Goal: Find specific page/section: Find specific page/section

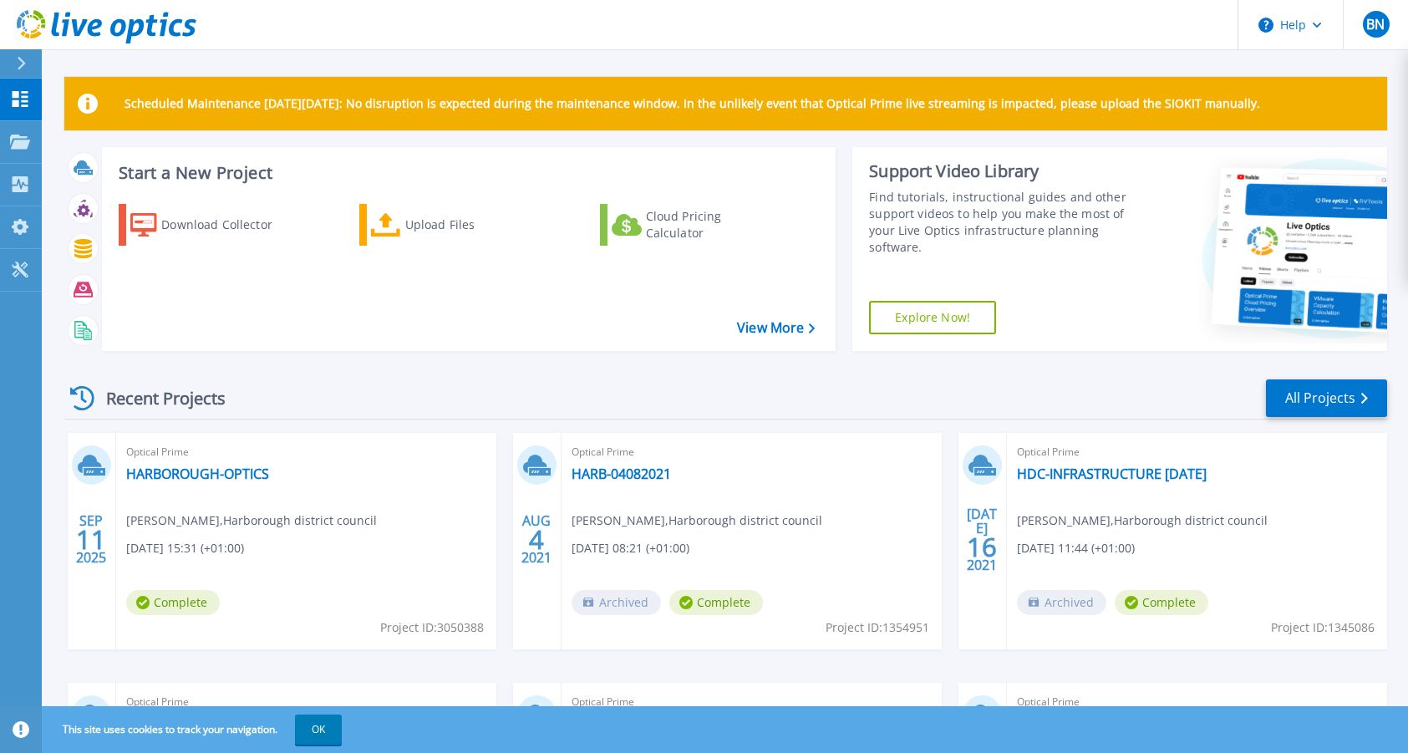
scroll to position [243, 0]
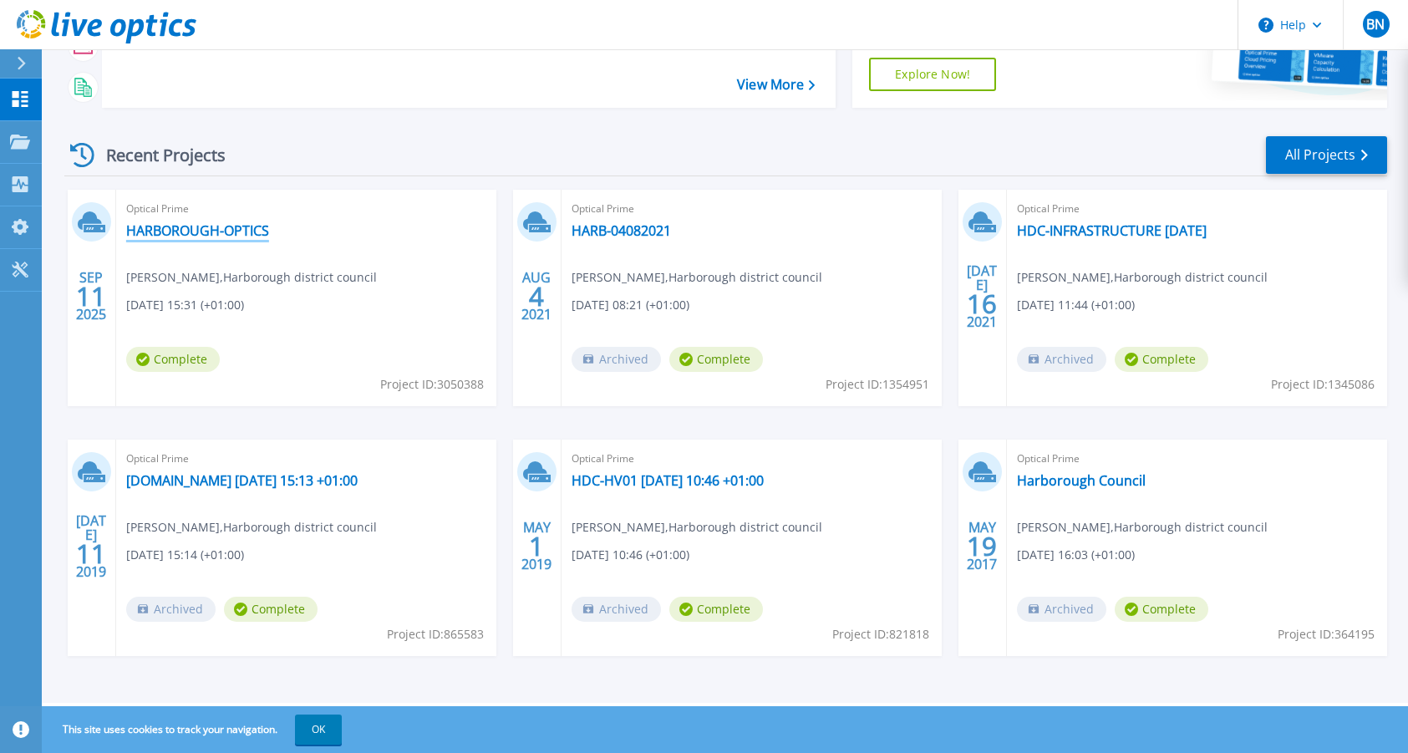
click at [186, 228] on link "HARBOROUGH-OPTICS" at bounding box center [197, 230] width 143 height 17
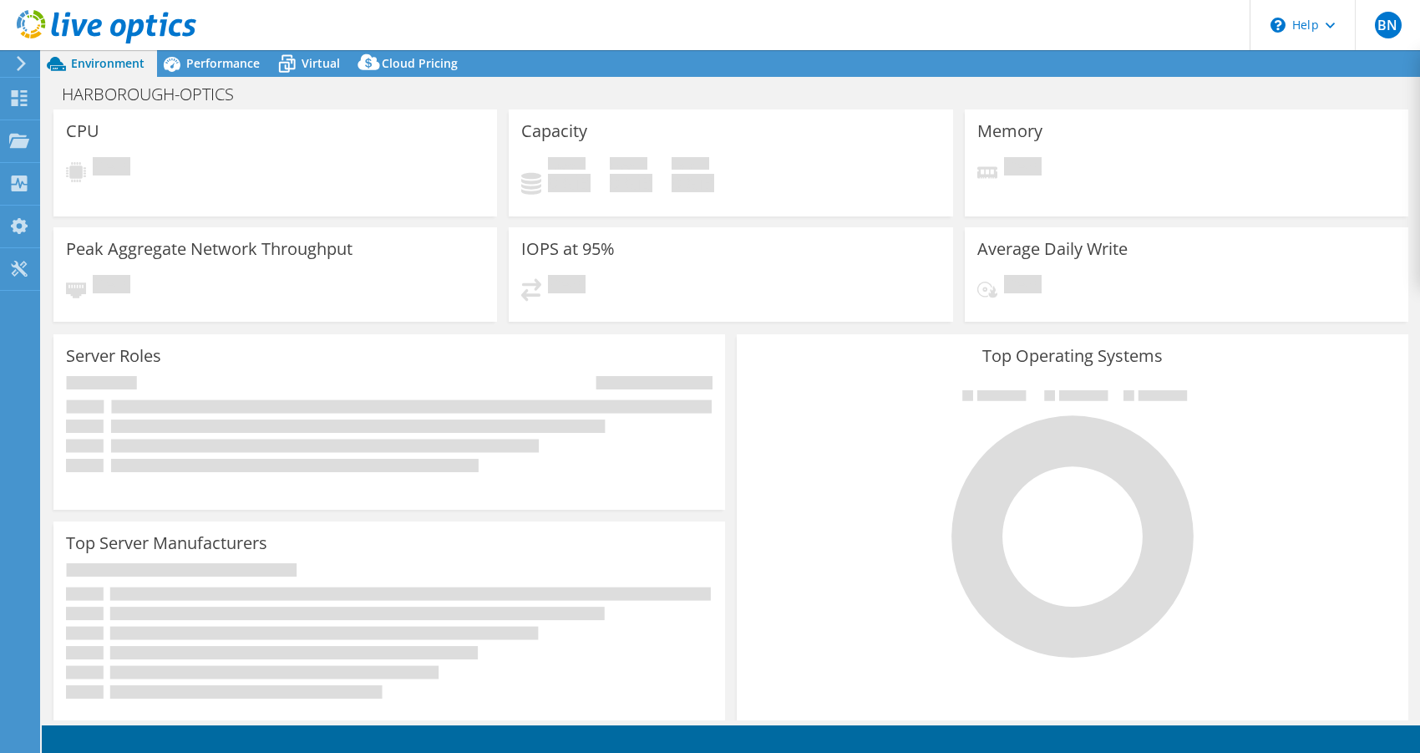
select select "USD"
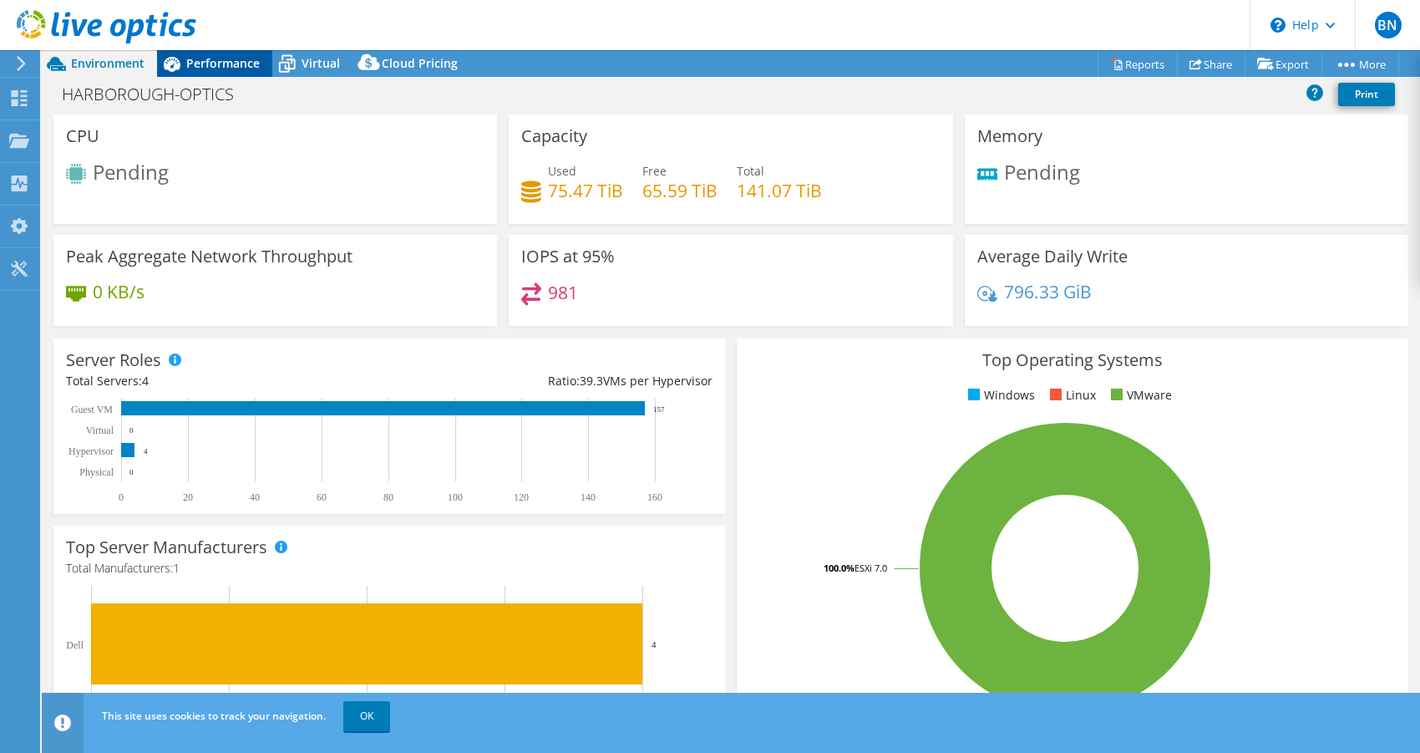
click at [200, 66] on span "Performance" at bounding box center [223, 63] width 74 height 16
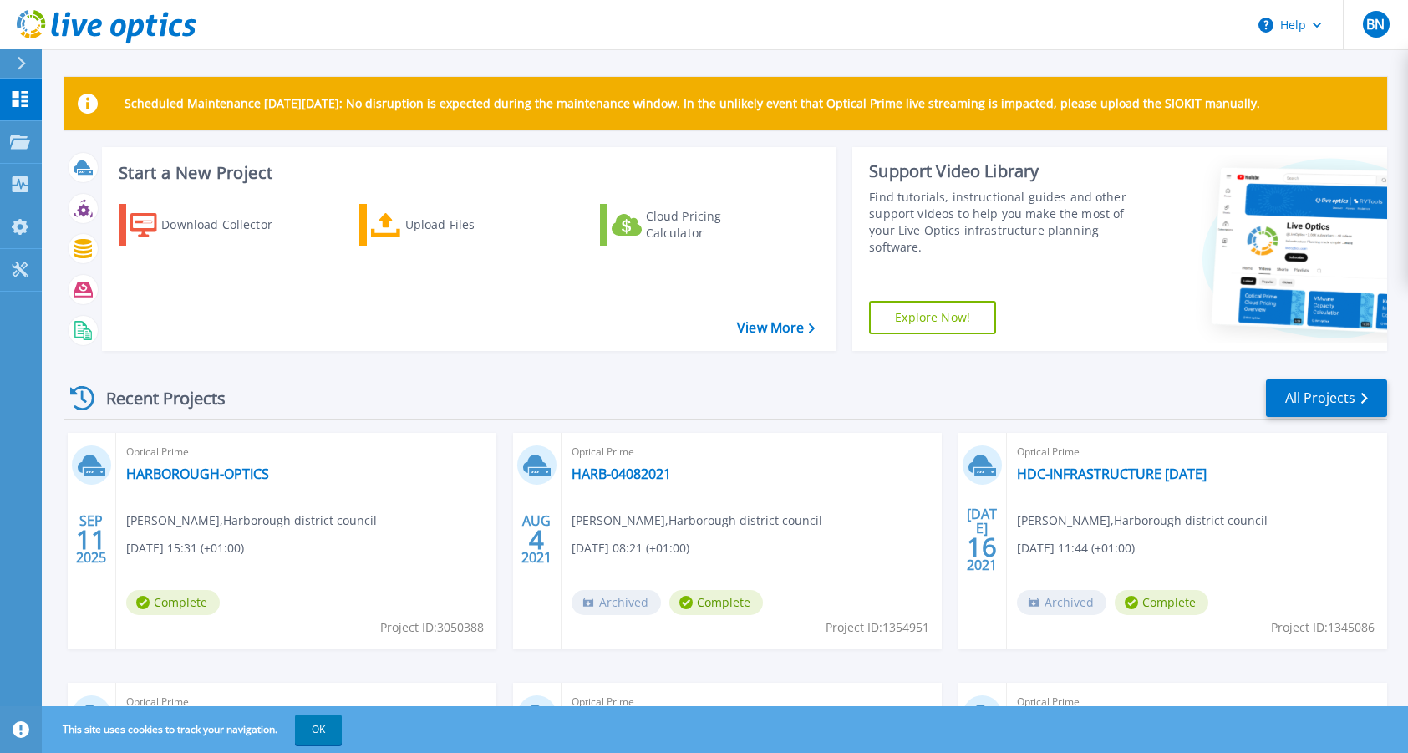
click at [206, 165] on h3 "Start a New Project" at bounding box center [466, 173] width 695 height 18
click at [279, 30] on header "Help BN End User [PERSON_NAME] [PERSON_NAME][EMAIL_ADDRESS][DOMAIN_NAME] Harbor…" at bounding box center [704, 25] width 1408 height 50
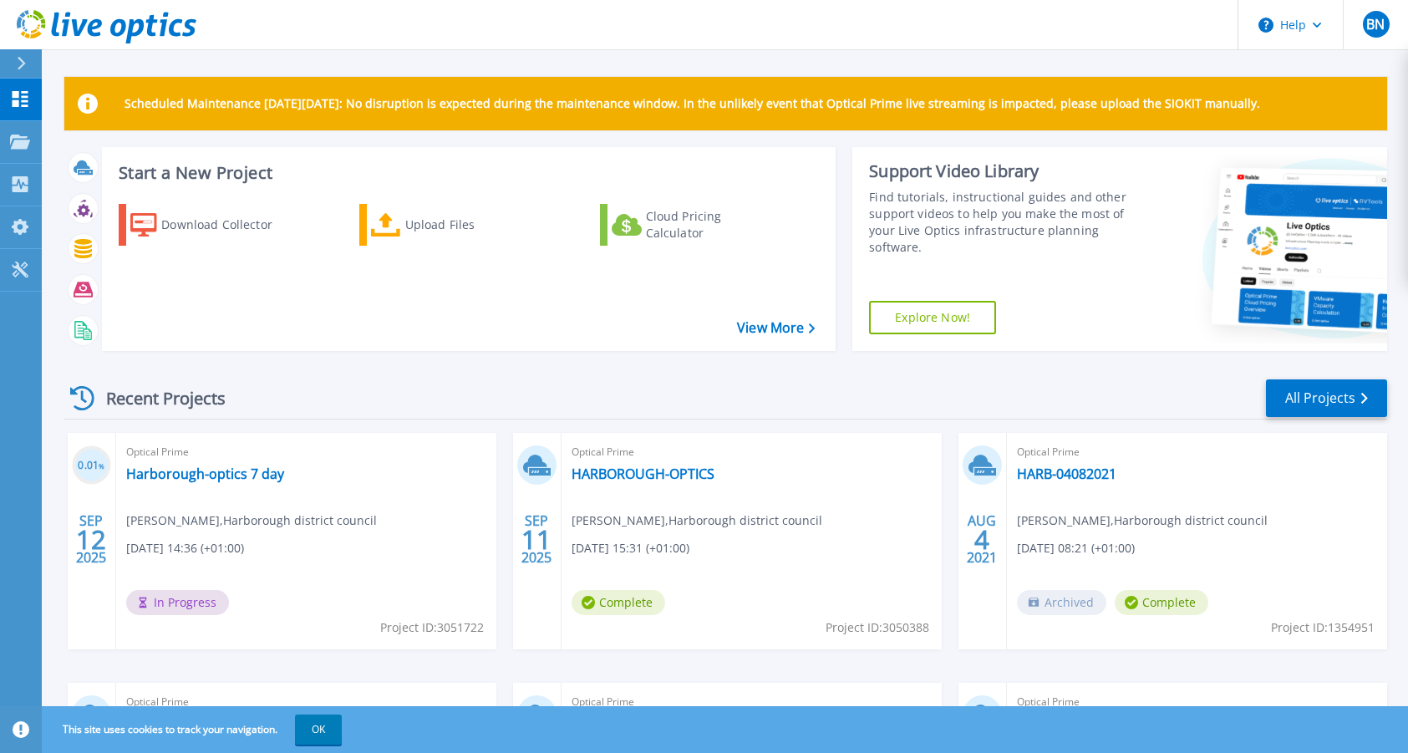
click at [782, 3] on header "Help BN End User Barry Nutt b.nutt@harborough.gov.uk Harborough district counci…" at bounding box center [704, 25] width 1408 height 50
